Goal: Transaction & Acquisition: Download file/media

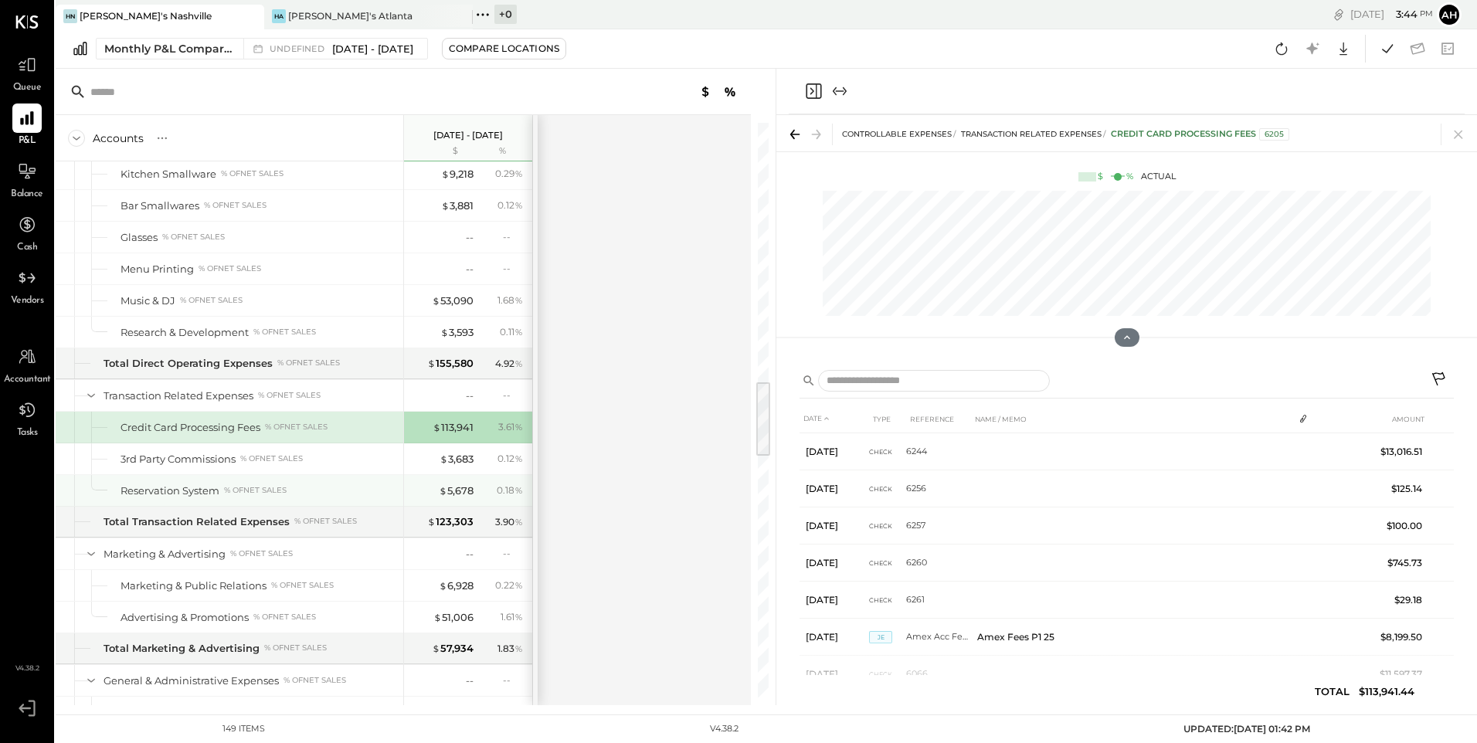
scroll to position [229, 0]
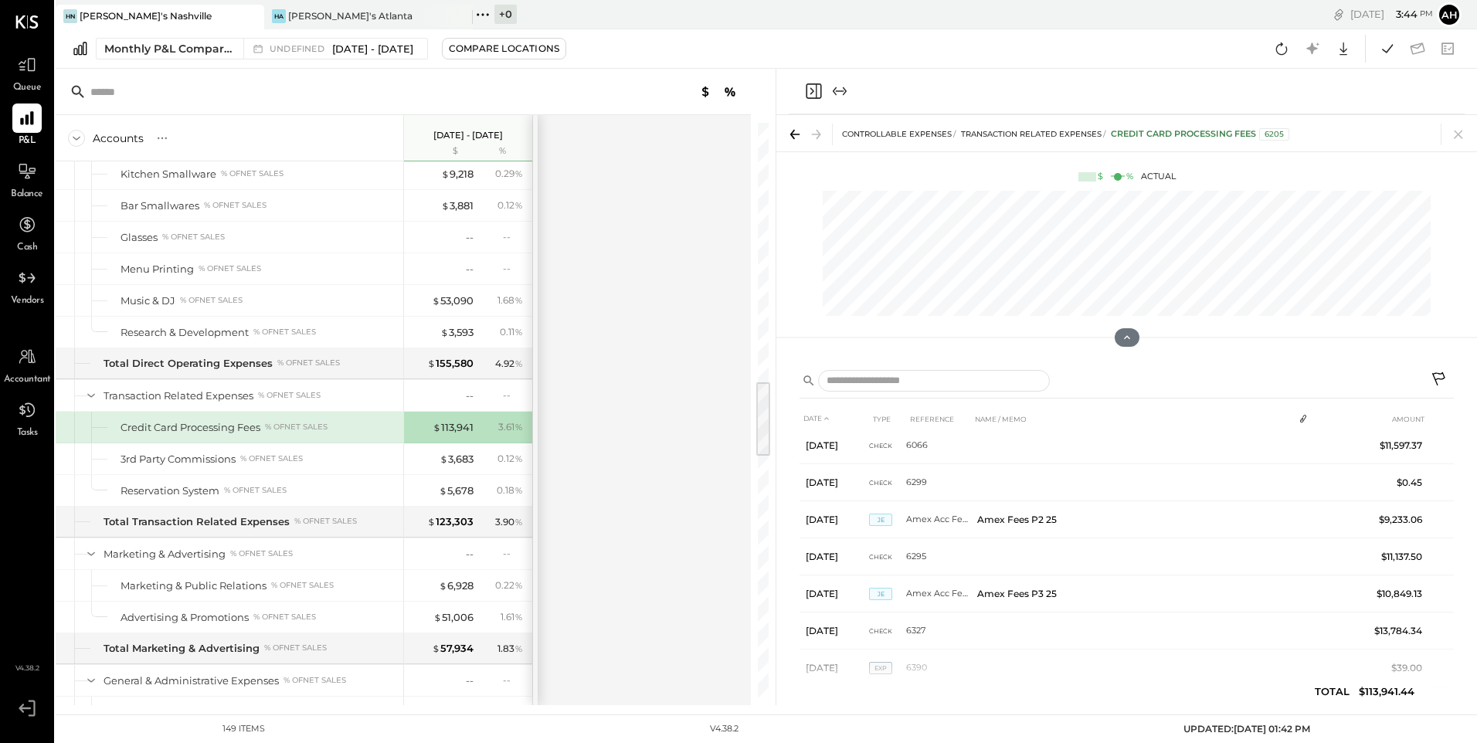
click at [23, 188] on span "Balance" at bounding box center [27, 195] width 32 height 14
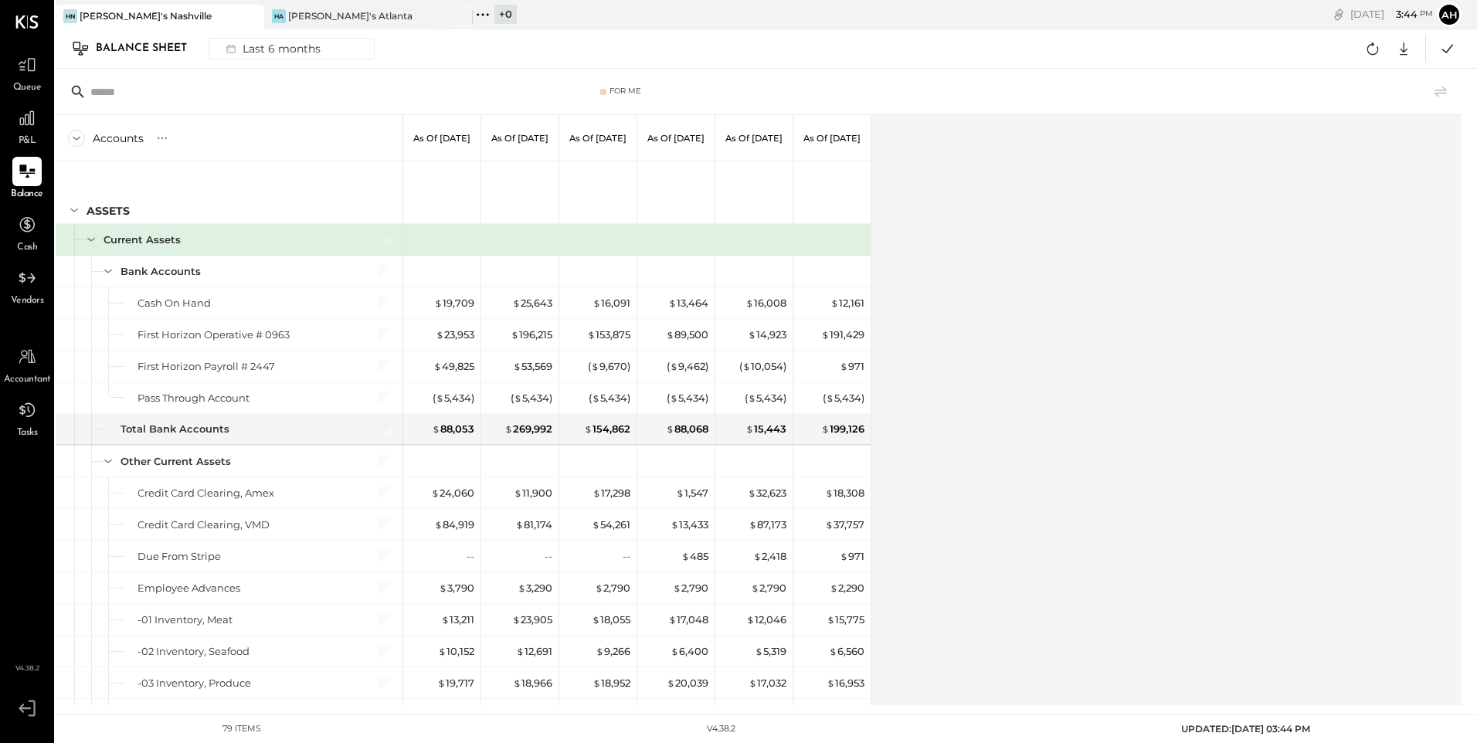
click at [178, 47] on div "Balance Sheet" at bounding box center [149, 48] width 107 height 25
click at [259, 49] on div "Last 6 months" at bounding box center [272, 49] width 110 height 20
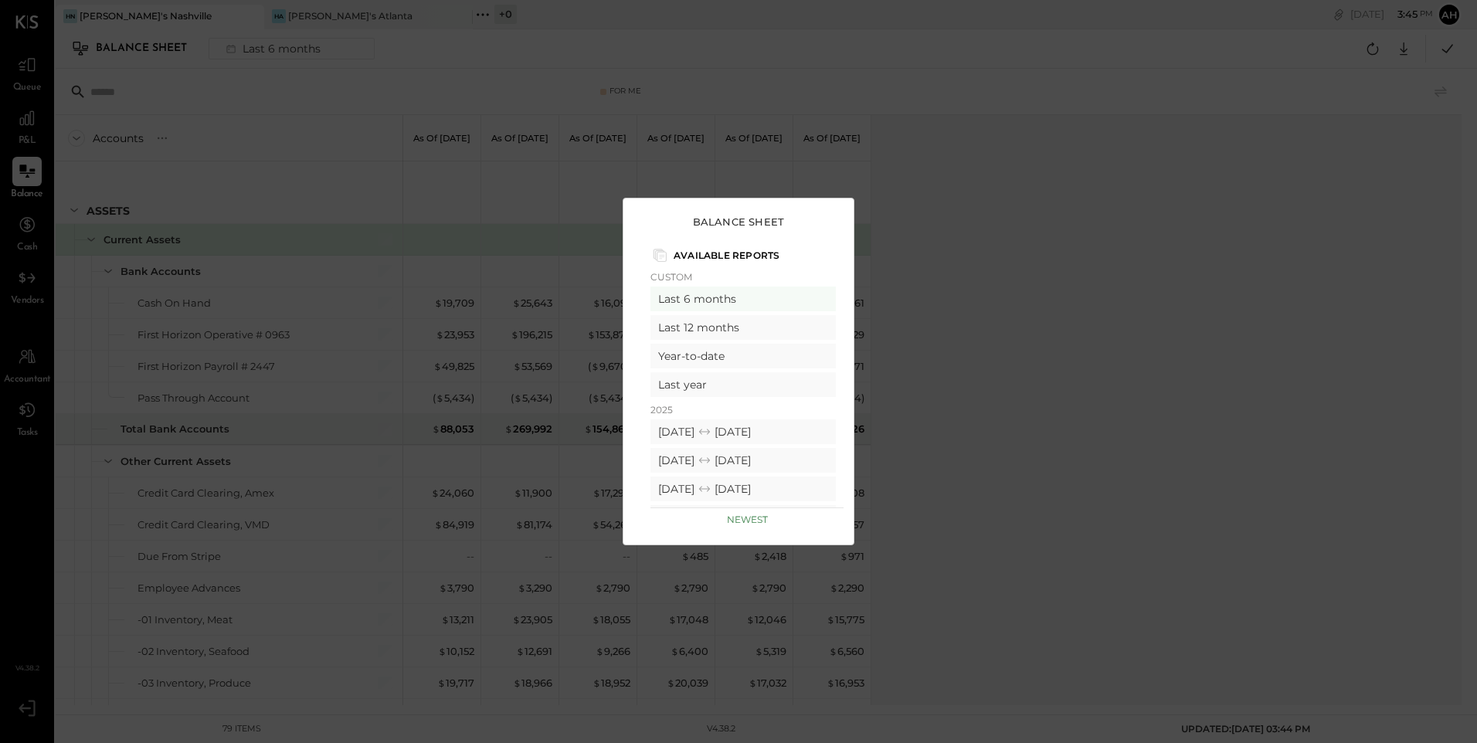
click at [976, 246] on div "Balance Sheet Available Reports Custom Last 6 months Last 12 months Year-to-dat…" at bounding box center [738, 371] width 1477 height 743
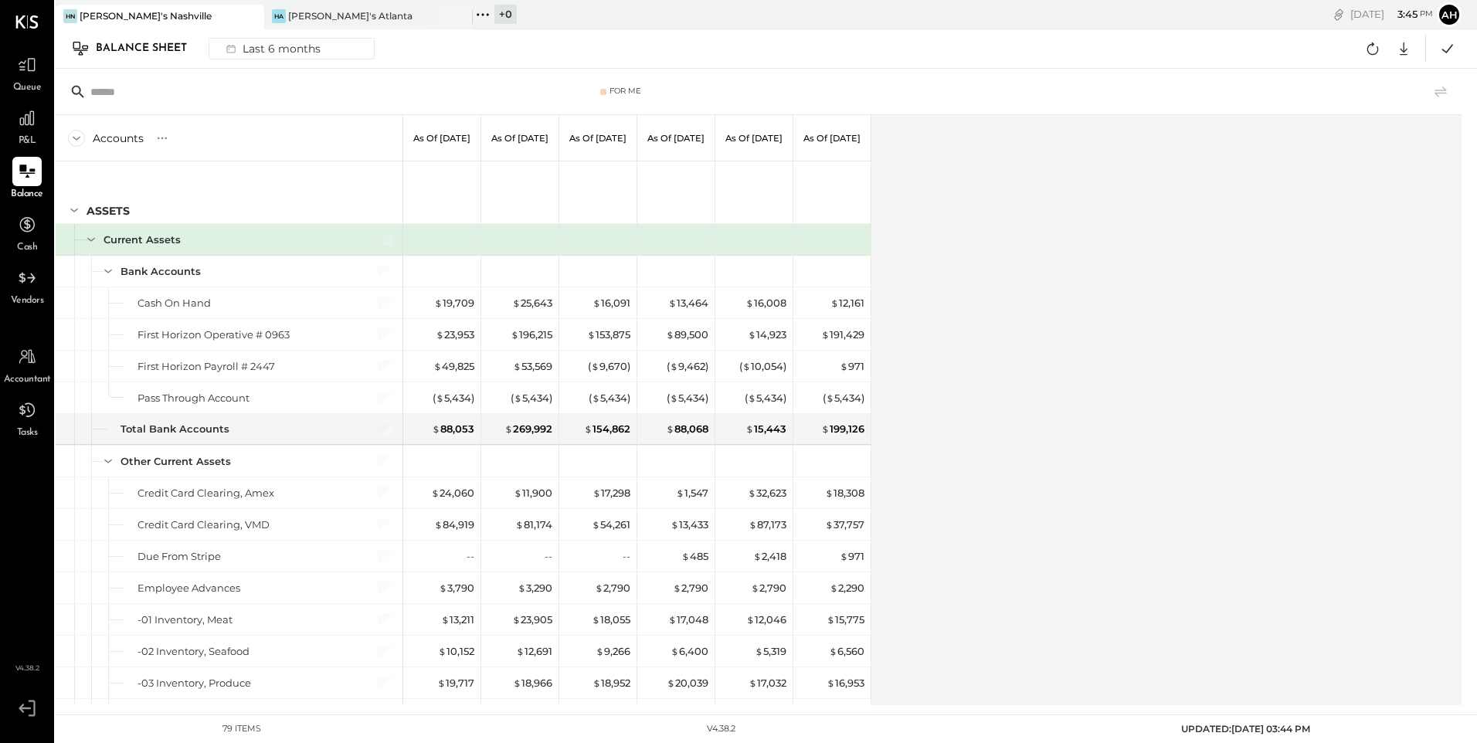
click at [508, 151] on div "As of [DATE]" at bounding box center [519, 138] width 77 height 46
click at [508, 126] on div "As of [DATE]" at bounding box center [519, 138] width 77 height 46
click at [1398, 50] on icon at bounding box center [1404, 49] width 20 height 20
click at [1330, 145] on div "Excel" at bounding box center [1356, 139] width 124 height 32
click at [326, 52] on button "Last 6 months" at bounding box center [292, 49] width 166 height 22
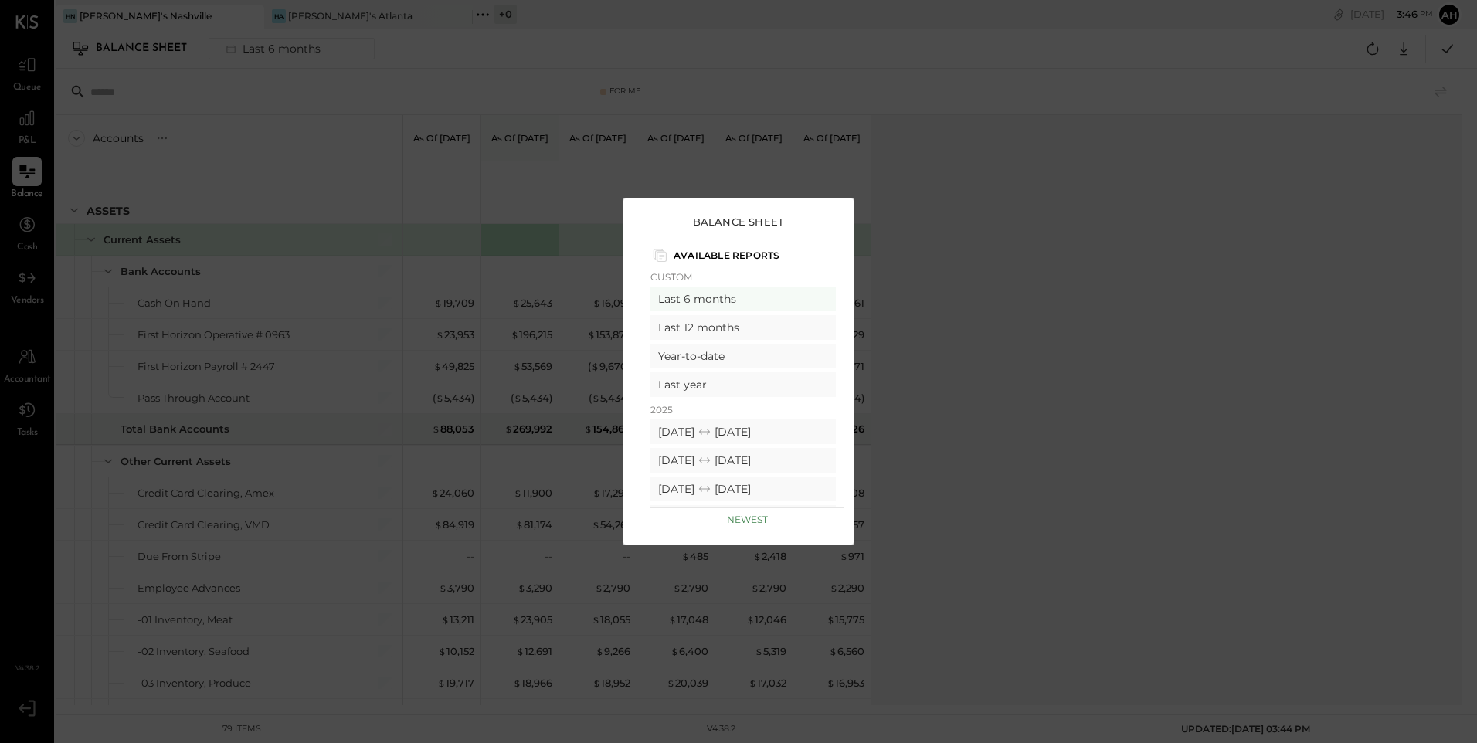
click at [674, 275] on p "Custom" at bounding box center [743, 277] width 185 height 12
click at [699, 390] on div "[DATE] [DATE]" at bounding box center [743, 391] width 185 height 25
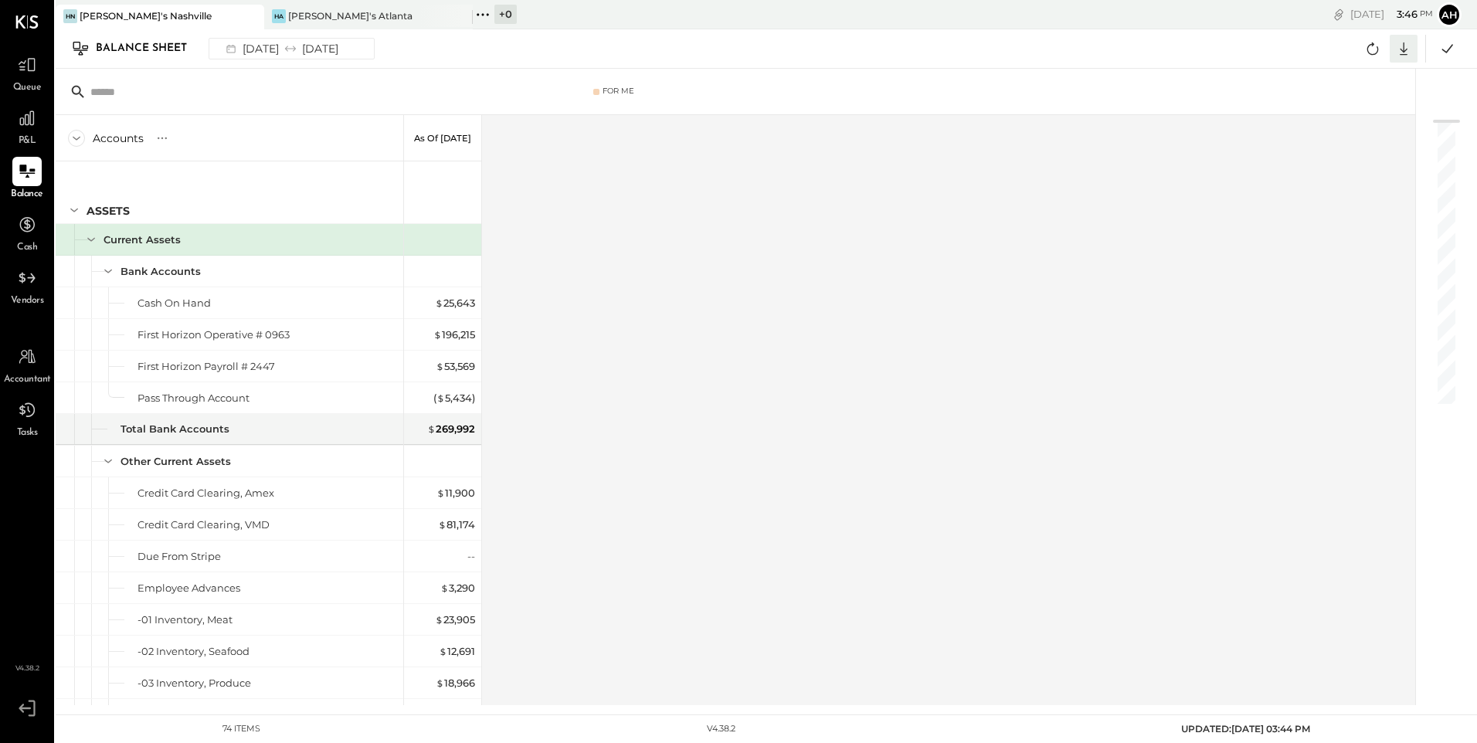
click at [1413, 53] on icon at bounding box center [1404, 49] width 20 height 20
click at [1355, 131] on div "Excel" at bounding box center [1356, 139] width 124 height 32
